Goal: Task Accomplishment & Management: Manage account settings

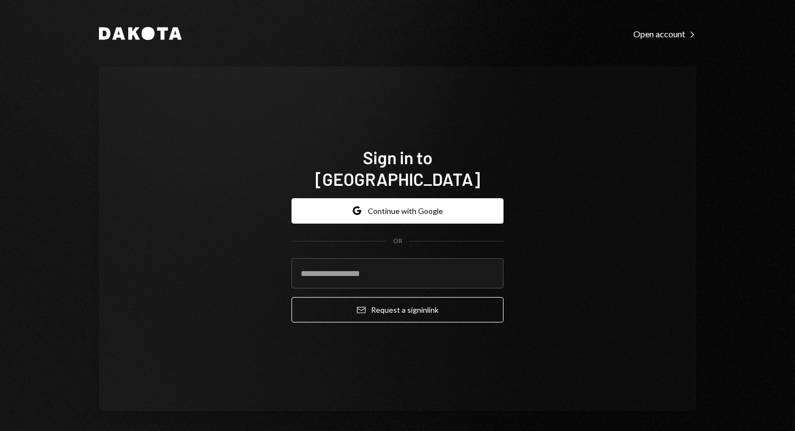
type input "**********"
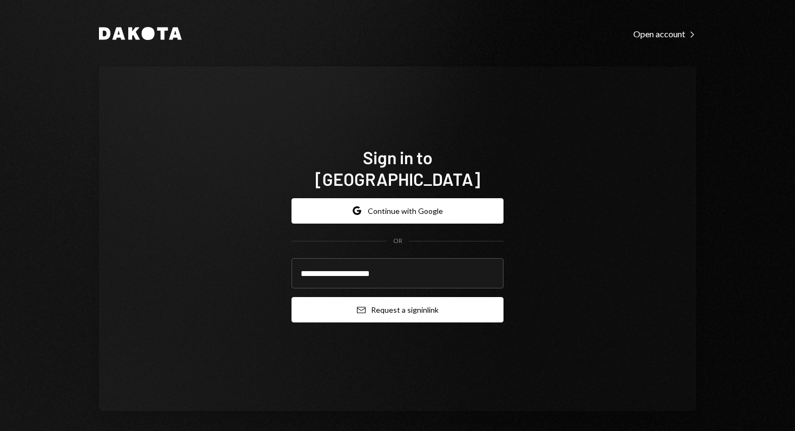
click at [399, 304] on button "Email Request a sign in link" at bounding box center [397, 309] width 212 height 25
